Goal: Task Accomplishment & Management: Manage account settings

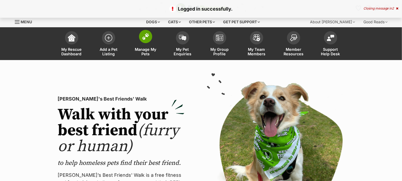
click at [145, 37] on img at bounding box center [145, 36] width 7 height 7
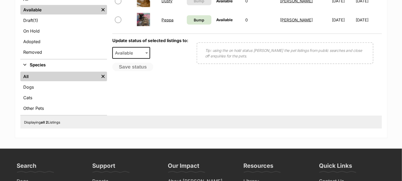
scroll to position [98, 0]
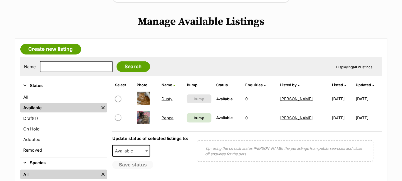
click at [166, 97] on link "Dusty" at bounding box center [167, 98] width 11 height 5
